Goal: Use online tool/utility: Utilize a website feature to perform a specific function

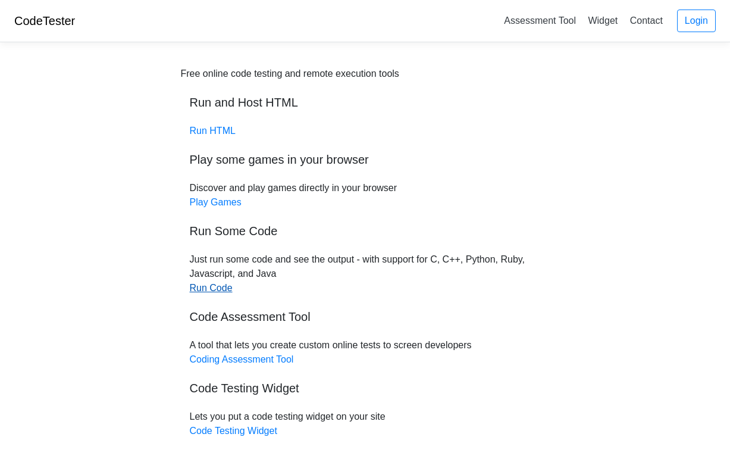
click at [220, 286] on link "Run Code" at bounding box center [211, 288] width 43 height 10
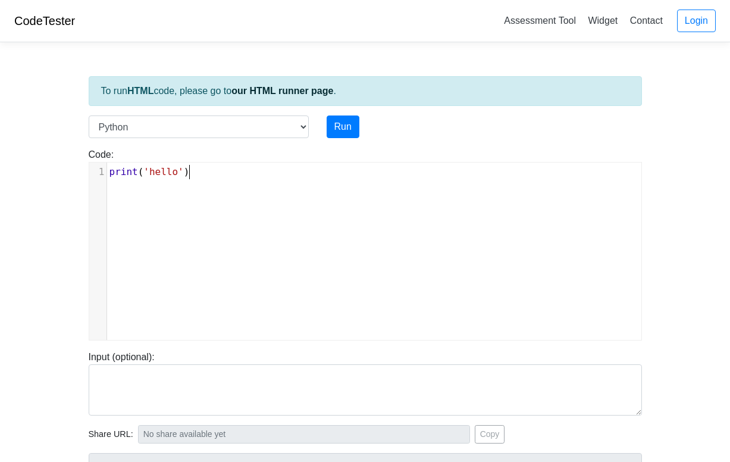
click at [232, 175] on pre "print ( 'hello' )" at bounding box center [374, 172] width 534 height 14
type textarea "print('hello')"
drag, startPoint x: 232, startPoint y: 175, endPoint x: 32, endPoint y: 174, distance: 199.9
click at [32, 174] on body "CodeTester Assessment Tool Widget Contact Login To run HTML code, please go to …" at bounding box center [365, 317] width 730 height 635
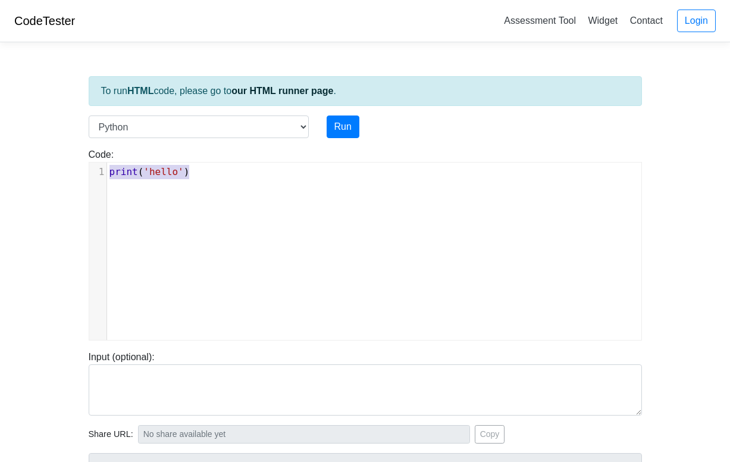
paste textarea
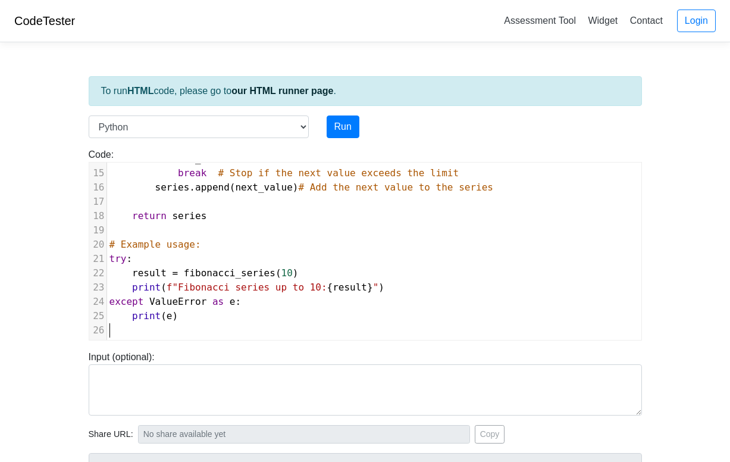
scroll to position [184, 0]
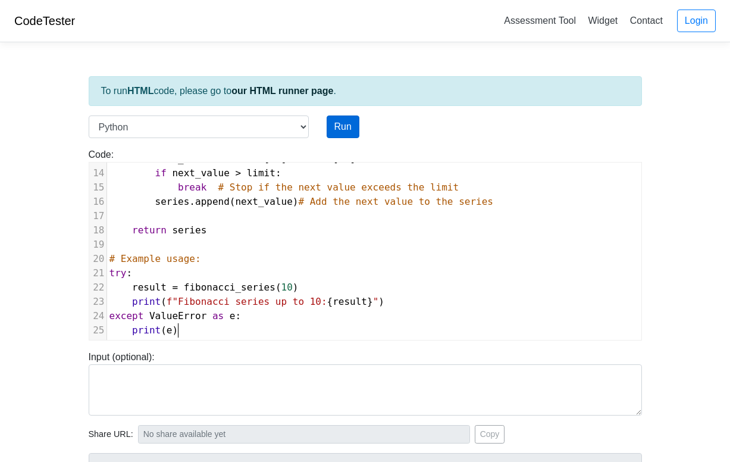
click at [346, 121] on button "Run" at bounding box center [343, 126] width 33 height 23
type input "[URL][DOMAIN_NAME]"
type textarea "Stdout: Fibonacci series up to 10: [0, 1, 1, 2, 3, 5, 8]"
click at [341, 130] on button "Run" at bounding box center [343, 126] width 33 height 23
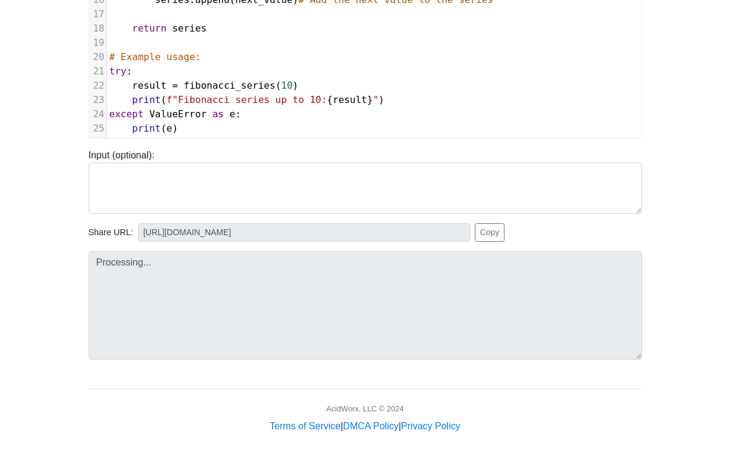
scroll to position [202, 0]
type input "[URL][DOMAIN_NAME]"
type textarea "Stdout: Fibonacci series up to 10: [0, 1, 1, 2, 3, 5, 8]"
